Goal: Information Seeking & Learning: Learn about a topic

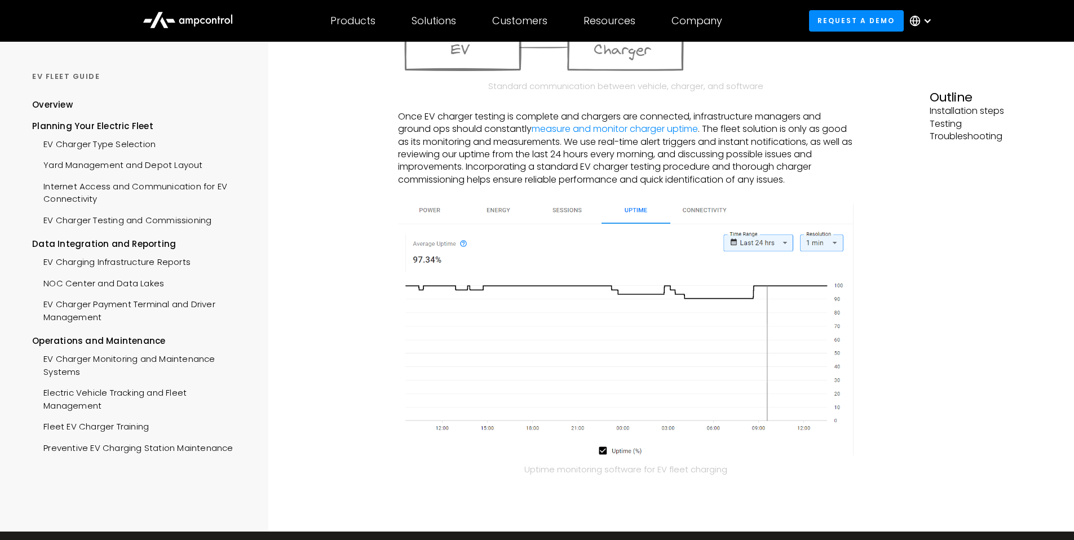
scroll to position [726, 0]
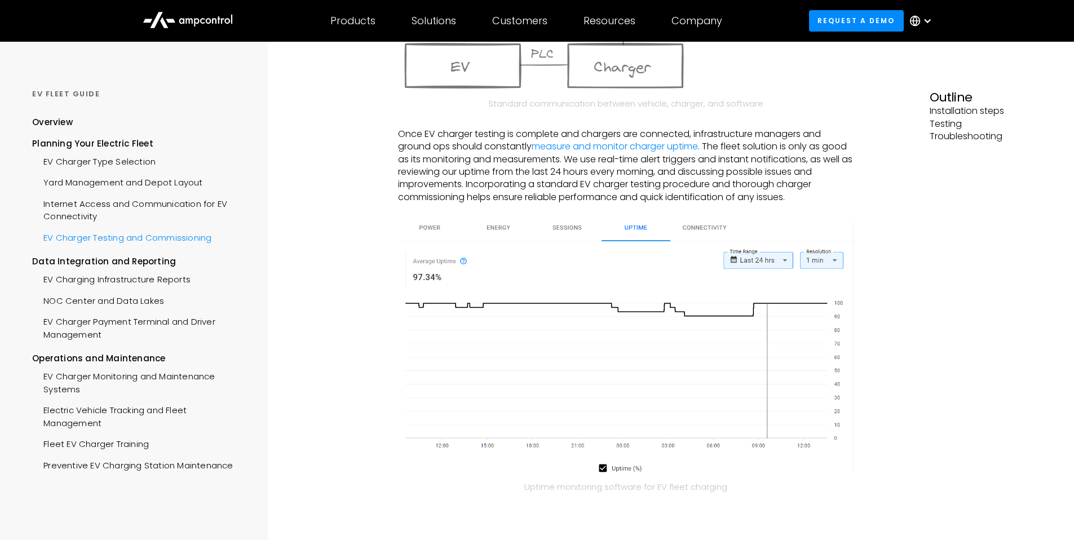
click at [119, 238] on div "EV Charger Testing and Commissioning" at bounding box center [121, 236] width 179 height 21
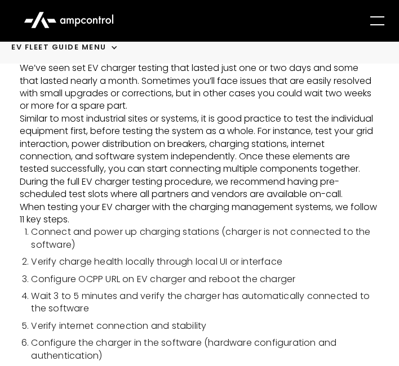
scroll to position [198, 0]
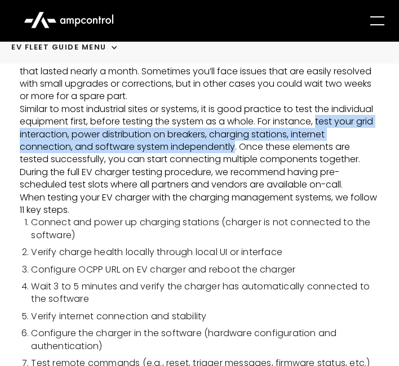
drag, startPoint x: 21, startPoint y: 136, endPoint x: 271, endPoint y: 144, distance: 249.8
click at [271, 144] on p "Similar to most industrial sites or systems, it is good practice to test the in…" at bounding box center [199, 147] width 359 height 88
copy p "test your grid interaction, power distribution on breakers, charging stations, …"
click at [265, 152] on p "Similar to most industrial sites or systems, it is good practice to test the in…" at bounding box center [199, 147] width 359 height 88
drag, startPoint x: 205, startPoint y: 147, endPoint x: 61, endPoint y: 137, distance: 143.5
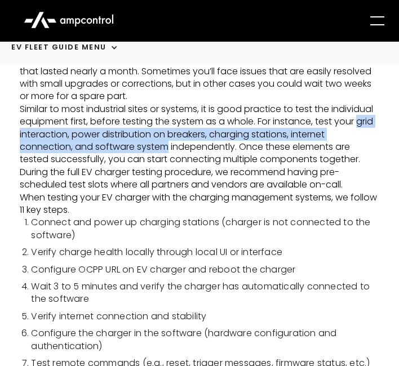
click at [61, 137] on p "Similar to most industrial sites or systems, it is good practice to test the in…" at bounding box center [199, 147] width 359 height 88
copy p "grid interaction, power distribution on breakers, charging stations, internet c…"
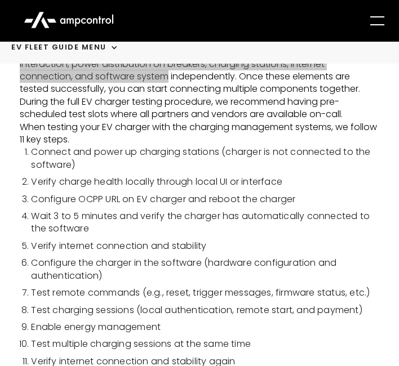
scroll to position [269, 0]
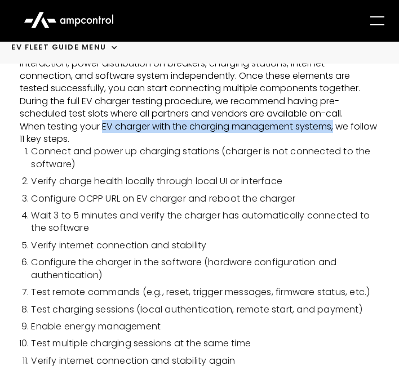
drag, startPoint x: 103, startPoint y: 128, endPoint x: 338, endPoint y: 130, distance: 234.5
click at [338, 130] on p "When testing your EV charger with the charging management systems, we follow 11…" at bounding box center [199, 133] width 359 height 25
click at [337, 131] on p "When testing your EV charger with the charging management systems, we follow 11…" at bounding box center [199, 133] width 359 height 25
drag, startPoint x: 336, startPoint y: 129, endPoint x: 103, endPoint y: 130, distance: 233.3
click at [103, 130] on p "When testing your EV charger with the charging management systems, we follow 11…" at bounding box center [199, 133] width 359 height 25
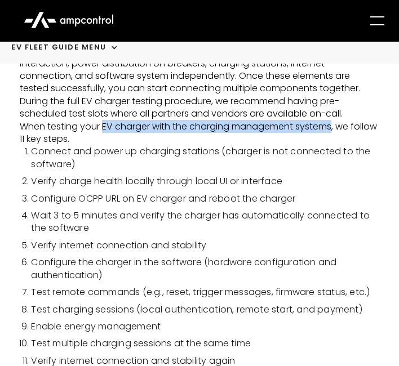
copy p "EV charger with the charging management systems"
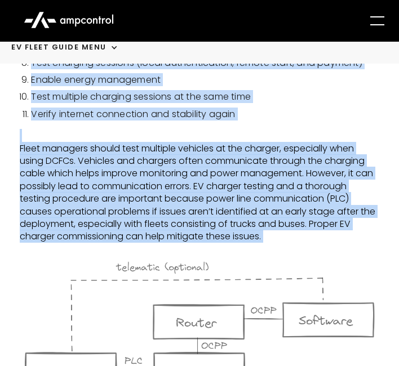
scroll to position [536, 0]
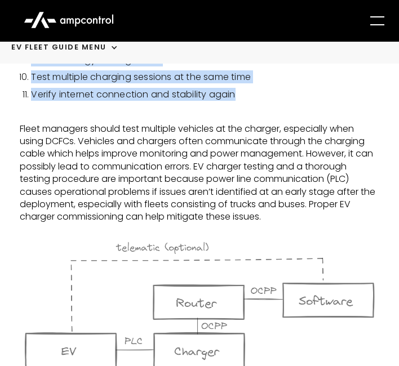
drag, startPoint x: 19, startPoint y: 152, endPoint x: 241, endPoint y: 94, distance: 229.0
click at [241, 94] on div "Ev Fleet GUIDE Menu Overview Planning Your Electric Fleet EV Charger Testing an…" at bounding box center [199, 194] width 399 height 1377
copy ol "Connect and power up charging stations (charger is not connected to the softwar…"
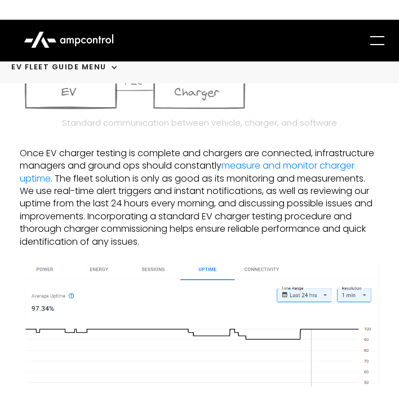
scroll to position [813, 0]
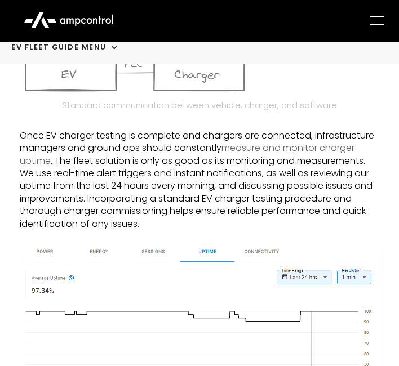
click at [261, 149] on link "measure and monitor charger uptime" at bounding box center [187, 153] width 335 height 25
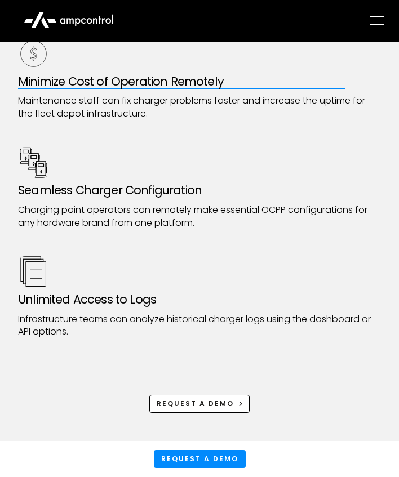
scroll to position [588, 0]
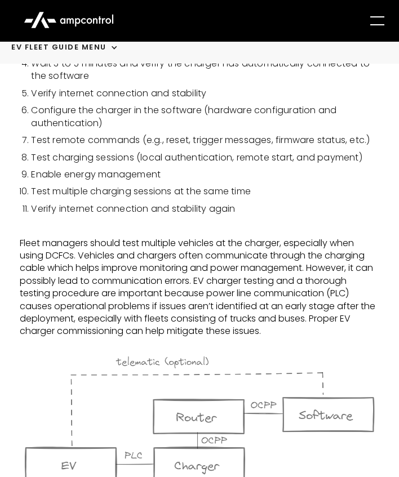
scroll to position [420, 0]
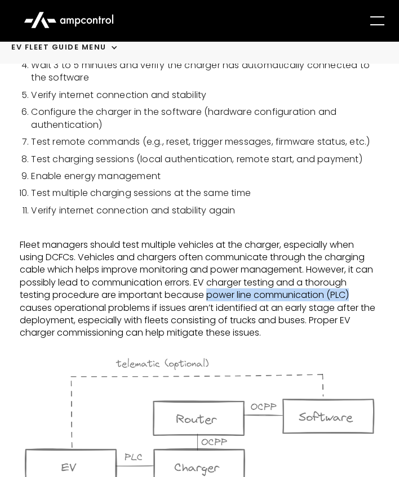
drag, startPoint x: 210, startPoint y: 296, endPoint x: 354, endPoint y: 301, distance: 143.8
click at [354, 301] on p "Fleet managers should test multiple vehicles at the charger, especially when us…" at bounding box center [199, 289] width 359 height 101
copy p "power line communication (PLC)"
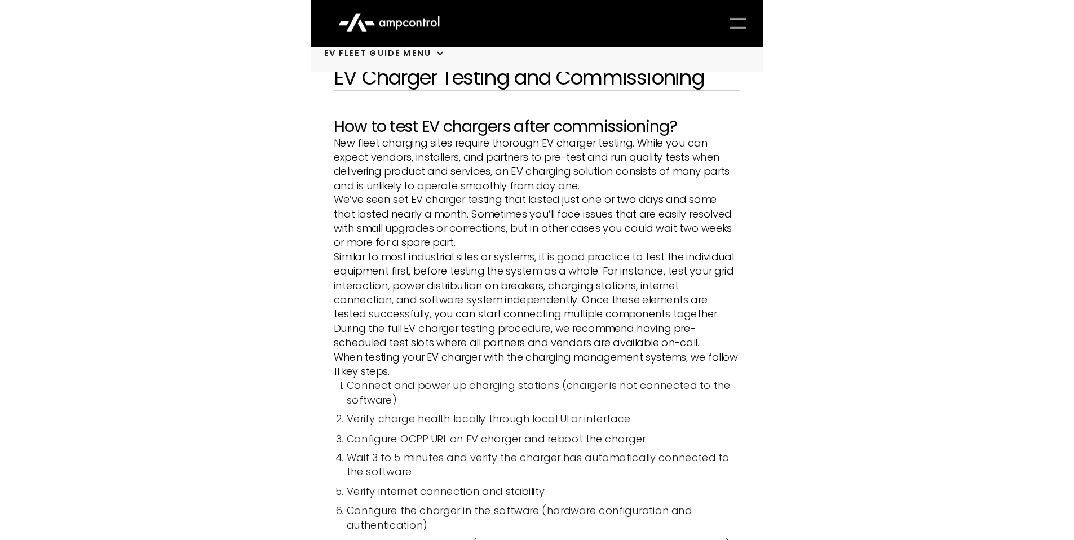
scroll to position [0, 0]
